Goal: Find specific page/section: Find specific page/section

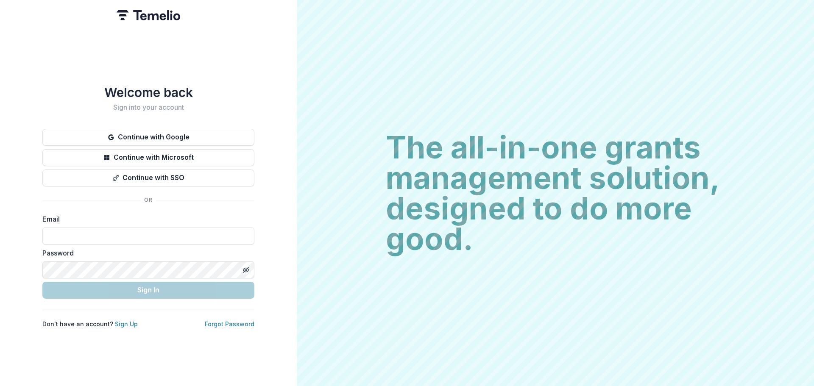
type input "**********"
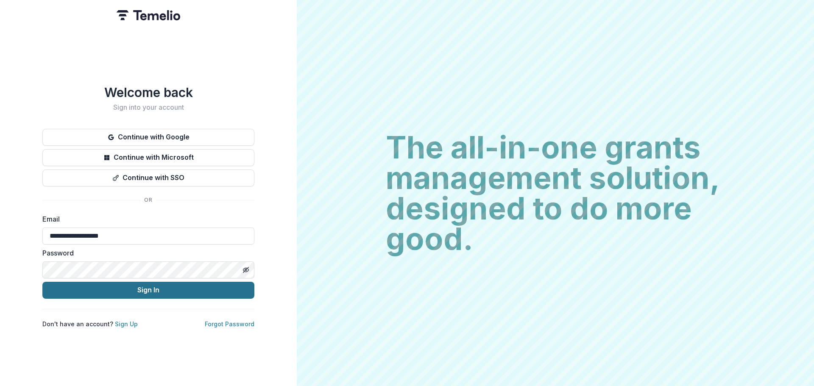
click at [148, 289] on button "Sign In" at bounding box center [148, 290] width 212 height 17
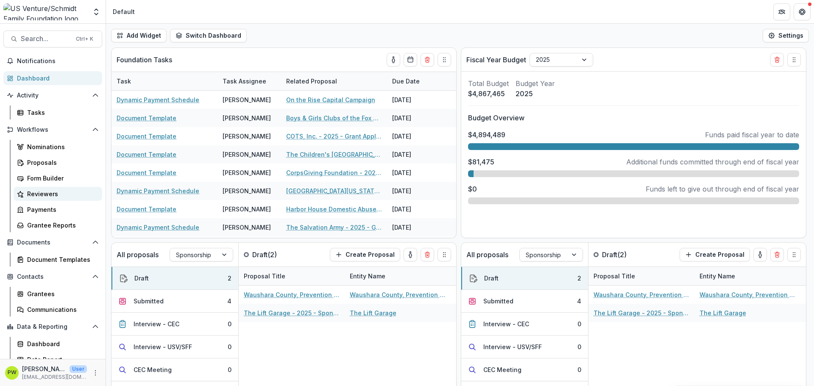
scroll to position [8, 0]
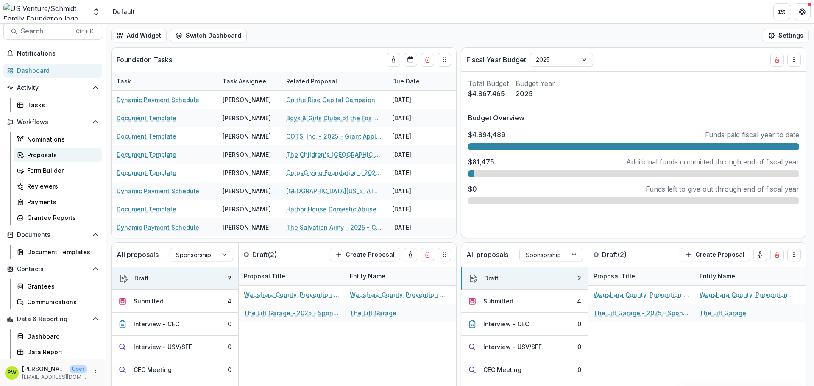
click at [61, 156] on div "Proposals" at bounding box center [61, 154] width 68 height 9
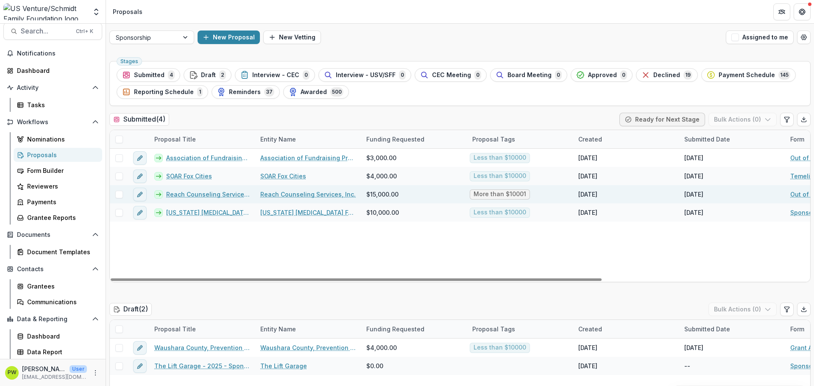
click at [193, 196] on link "Reach Counseling Services, Inc. - 2025 - Out of Cycle Sponsorship Application" at bounding box center [208, 194] width 84 height 9
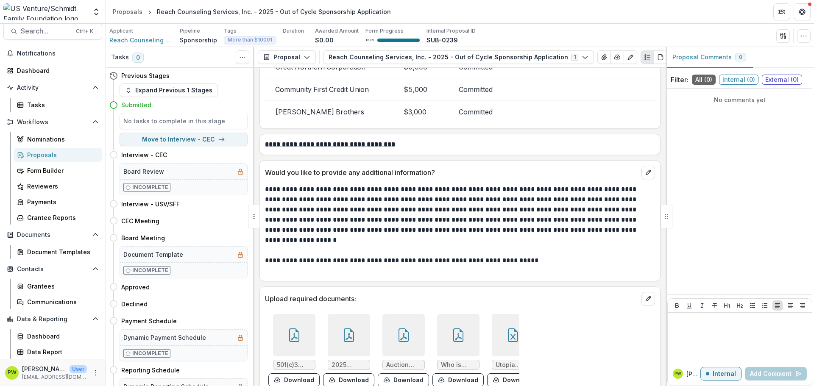
scroll to position [2653, 0]
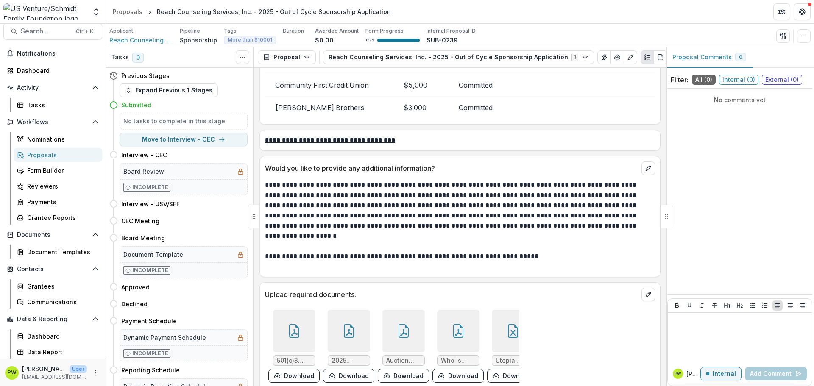
click at [349, 322] on div at bounding box center [349, 331] width 42 height 42
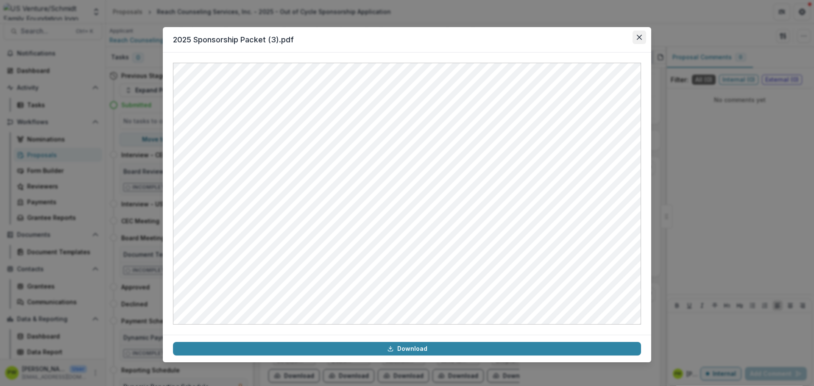
click at [633, 35] on button "Close" at bounding box center [639, 38] width 14 height 14
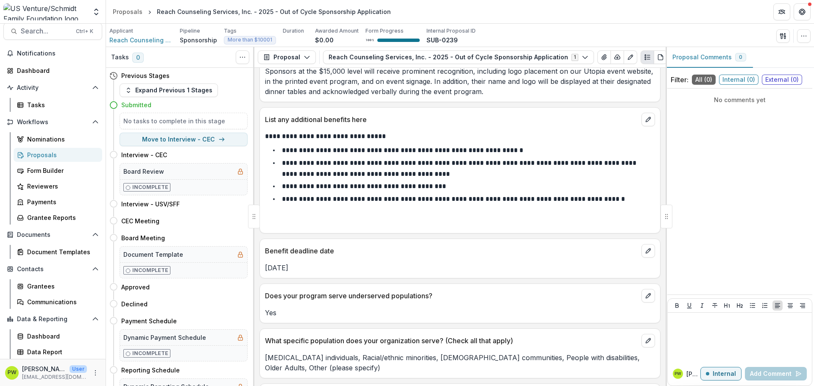
scroll to position [1705, 0]
